Goal: Transaction & Acquisition: Purchase product/service

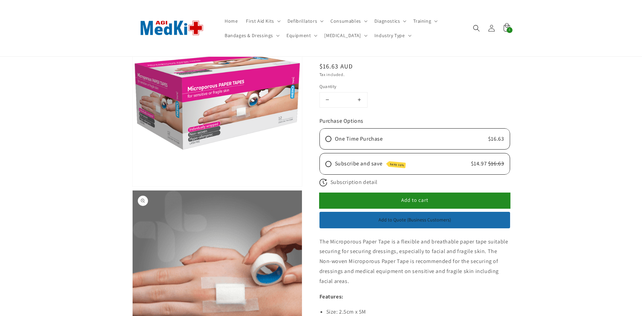
scroll to position [70, 0]
click at [247, 36] on span "Bandages & Dressings" at bounding box center [249, 35] width 48 height 6
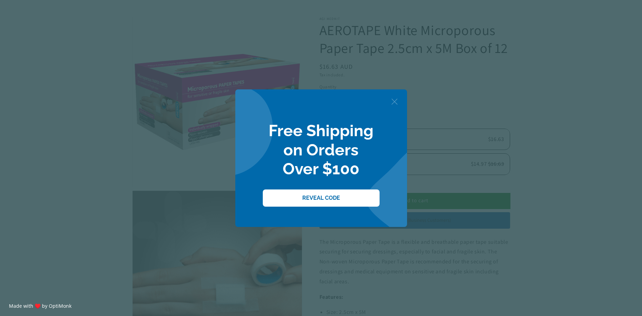
click at [394, 100] on span "X" at bounding box center [394, 101] width 7 height 10
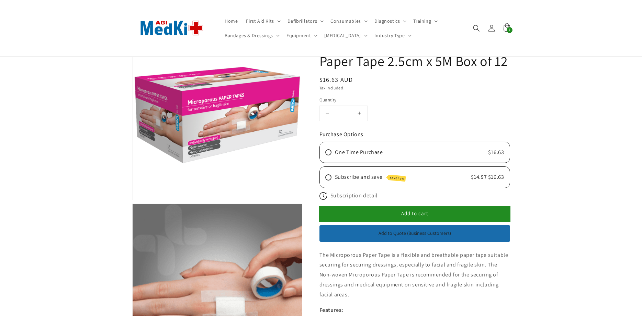
scroll to position [0, 0]
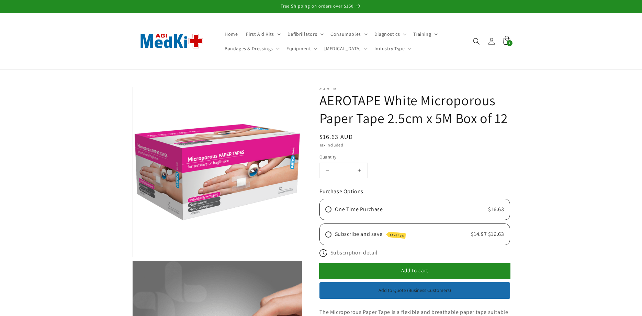
click at [510, 42] on span "1" at bounding box center [509, 43] width 2 height 6
click at [474, 39] on icon "Search" at bounding box center [475, 40] width 7 height 7
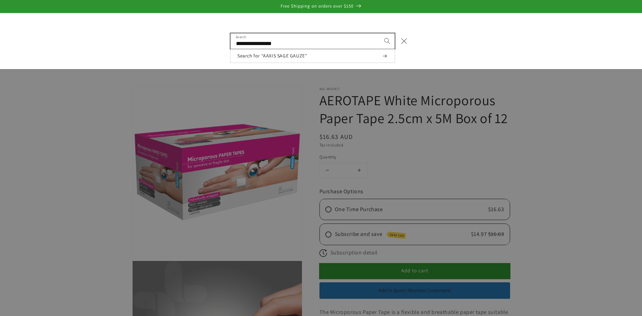
type input "**********"
